Goal: Task Accomplishment & Management: Use online tool/utility

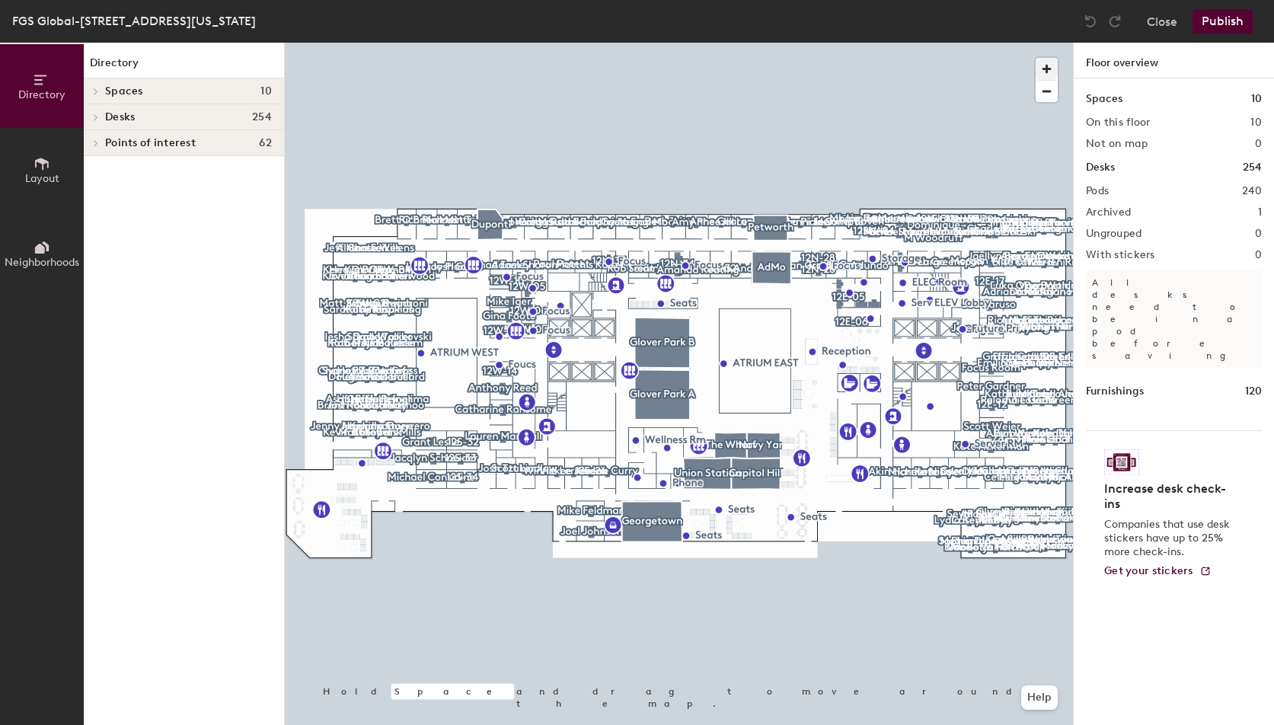
click at [1050, 70] on span "button" at bounding box center [1046, 69] width 22 height 22
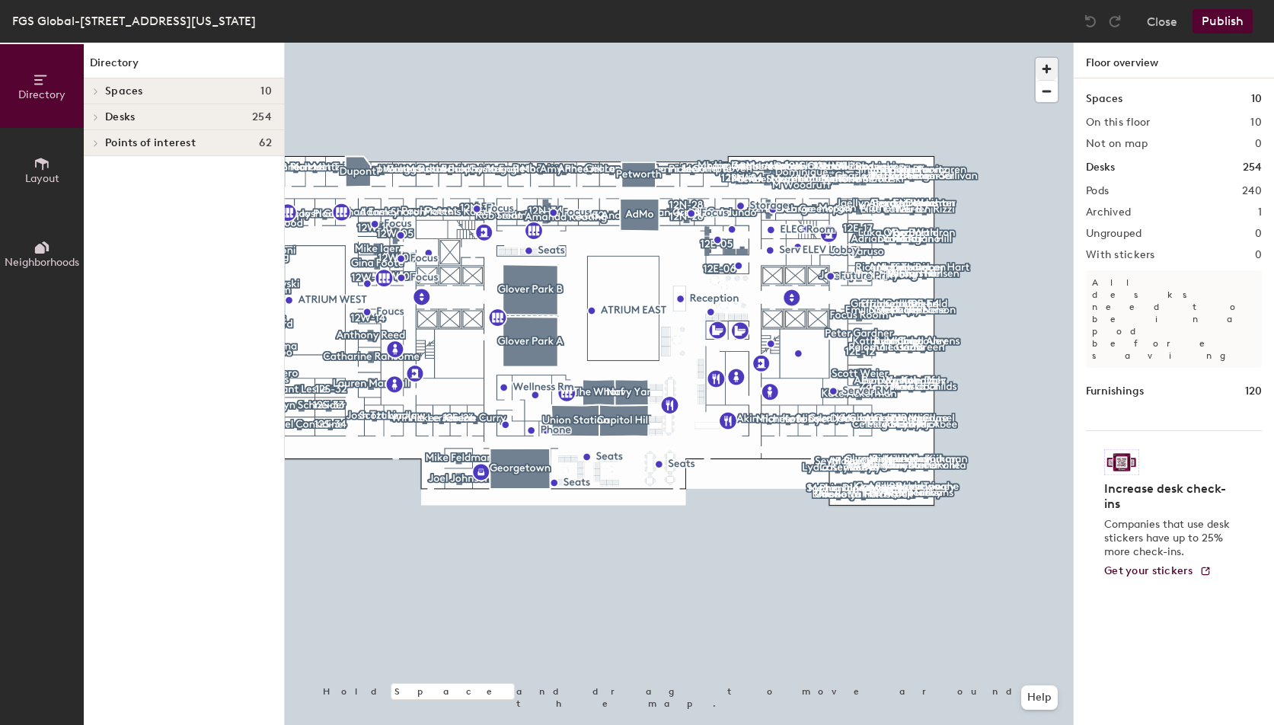
click at [1050, 69] on span "button" at bounding box center [1046, 69] width 22 height 22
click at [1049, 69] on span "button" at bounding box center [1046, 69] width 22 height 22
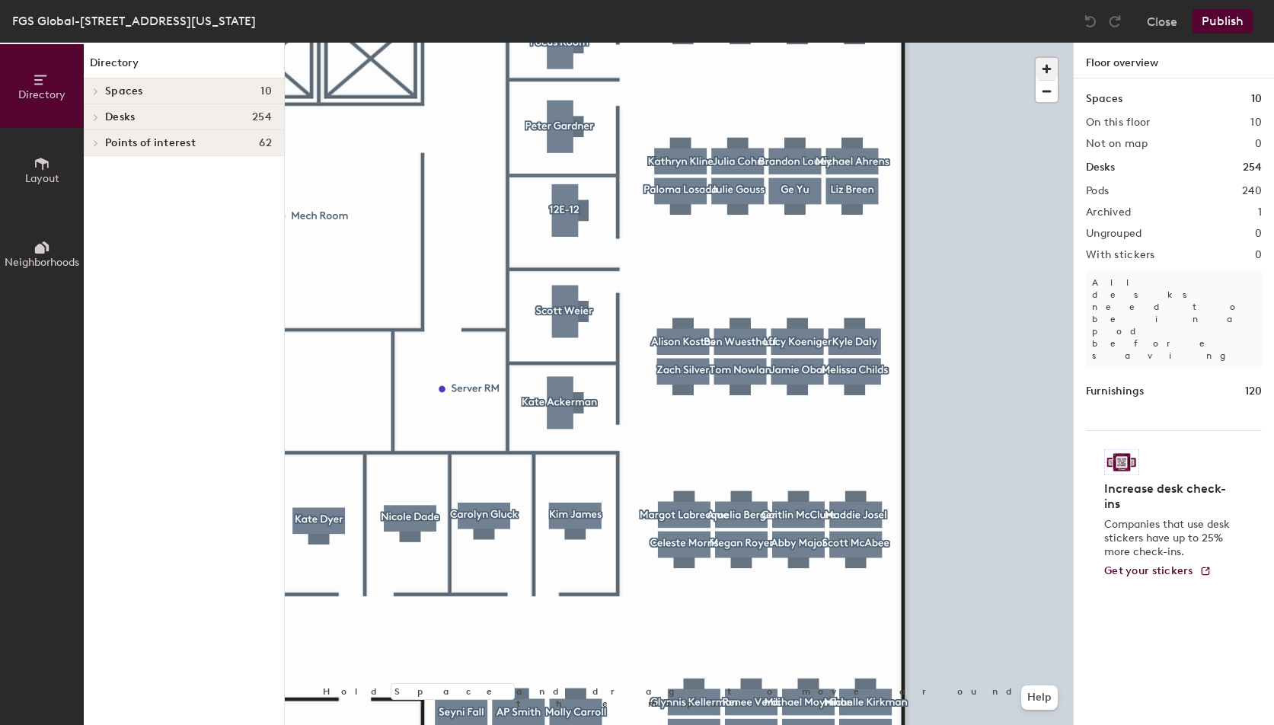
click at [1045, 75] on span "button" at bounding box center [1046, 69] width 22 height 22
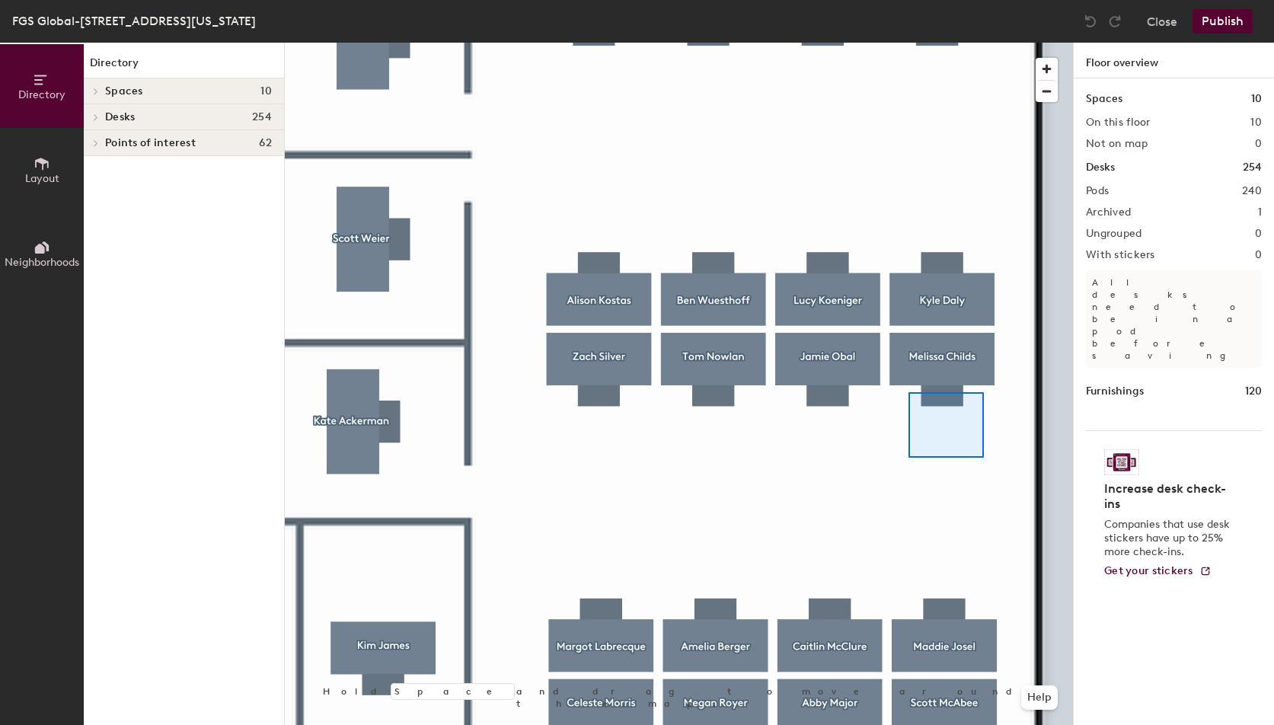
click at [914, 43] on div at bounding box center [679, 43] width 788 height 0
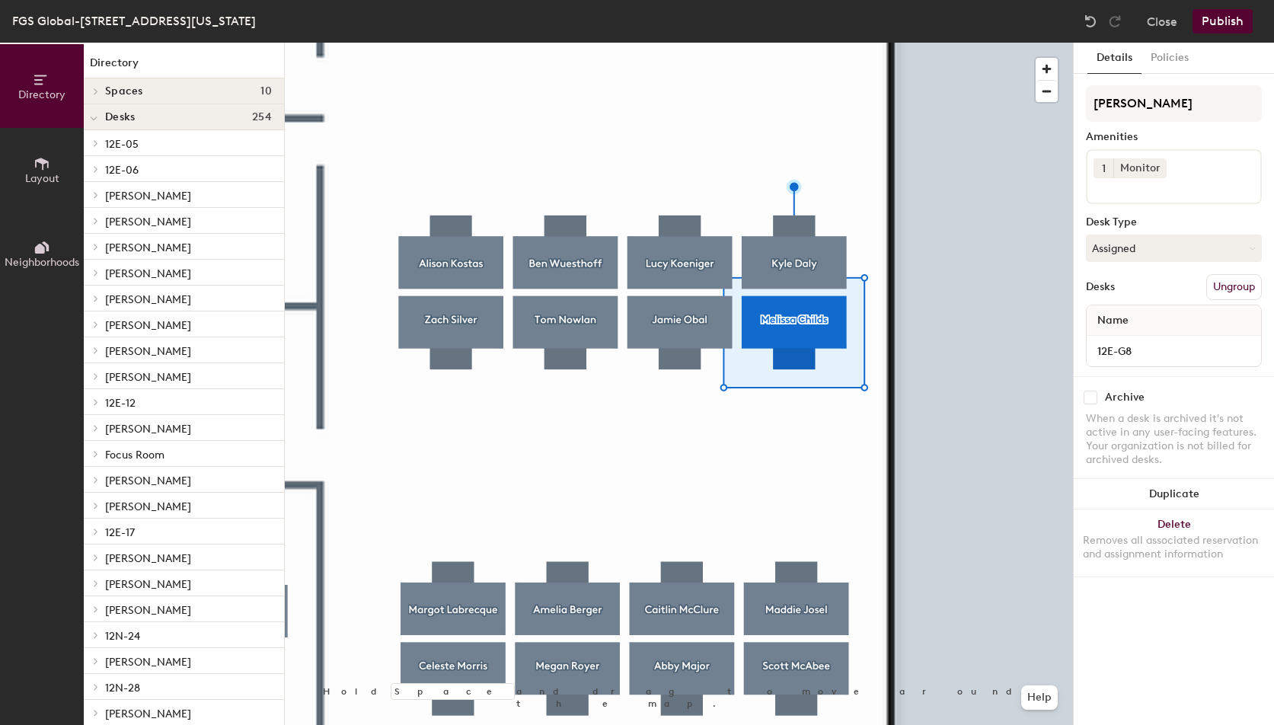
click at [865, 43] on div at bounding box center [679, 43] width 788 height 0
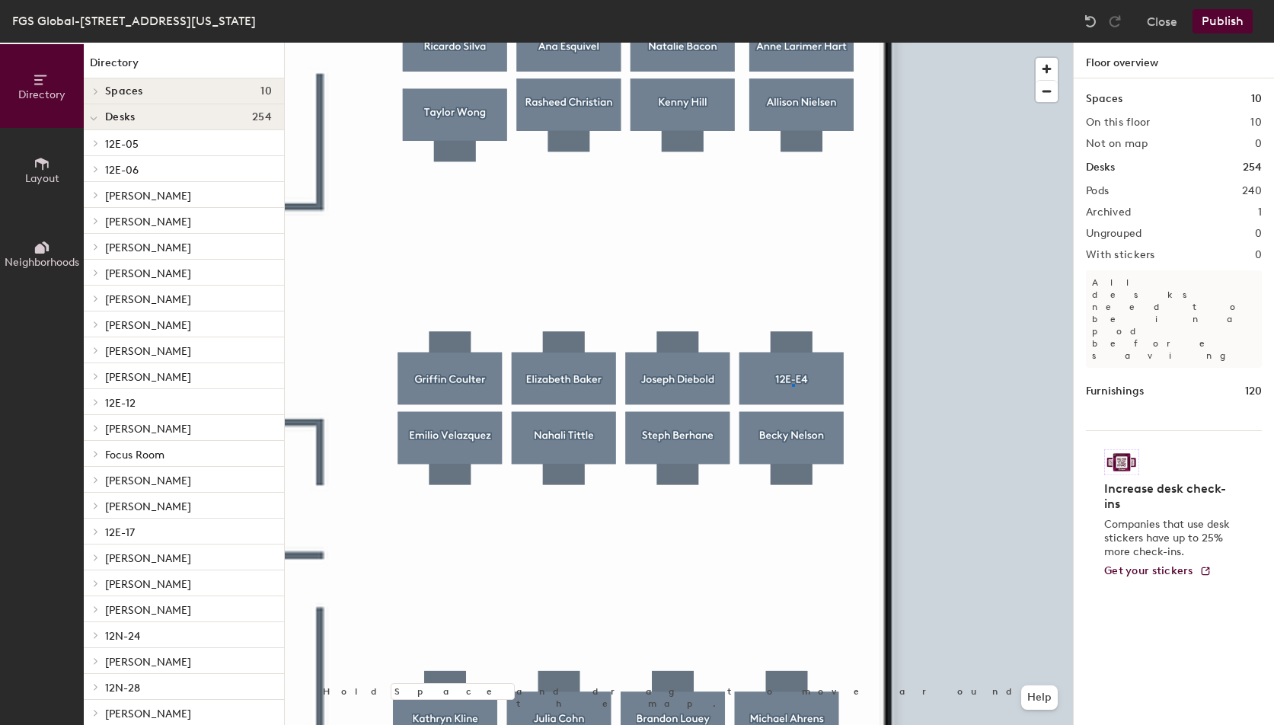
click at [792, 43] on div at bounding box center [679, 43] width 788 height 0
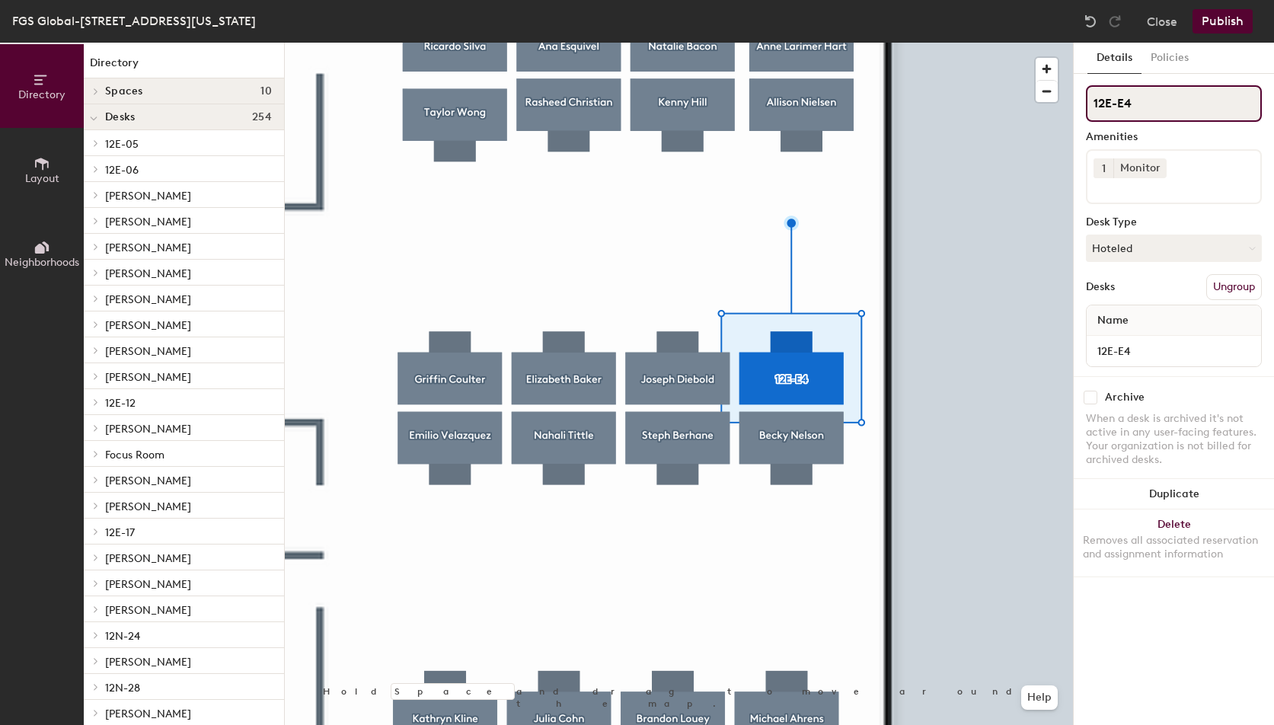
click at [1047, 104] on div "Directory Layout Neighborhoods Directory Spaces 10 AdMo [GEOGRAPHIC_DATA] [GEOG…" at bounding box center [637, 384] width 1274 height 682
paste input "[PERSON_NAME]"
type input "[PERSON_NAME]"
click at [1177, 247] on button "Hoteled" at bounding box center [1174, 247] width 176 height 27
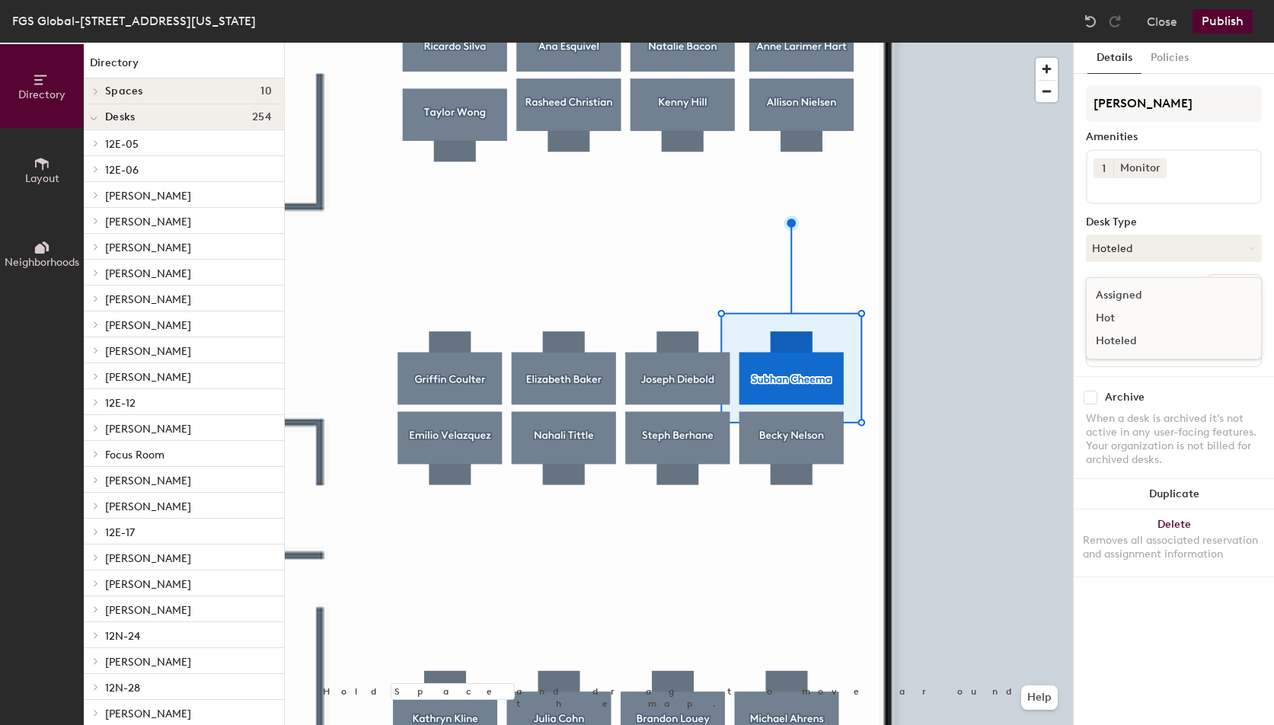
click at [1147, 293] on div "Assigned" at bounding box center [1162, 295] width 152 height 23
click at [1221, 28] on button "Publish" at bounding box center [1222, 21] width 60 height 24
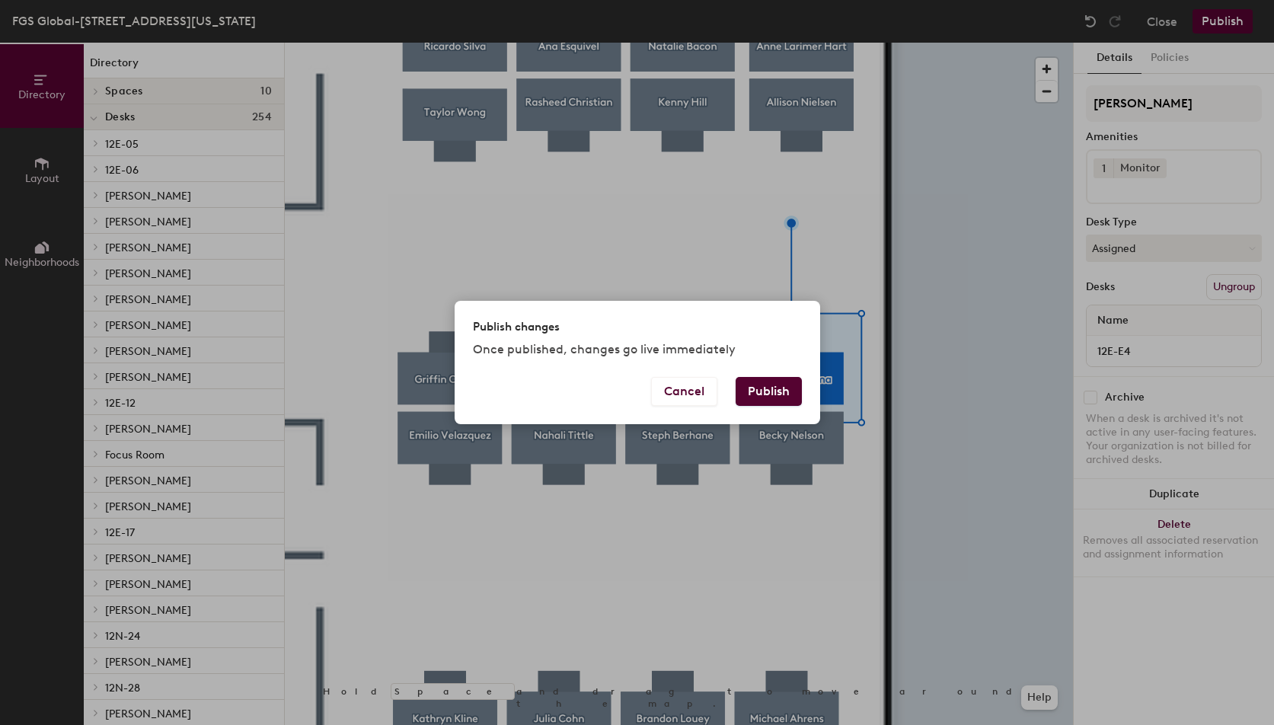
click at [761, 395] on button "Publish" at bounding box center [768, 391] width 66 height 29
